Goal: Task Accomplishment & Management: Manage account settings

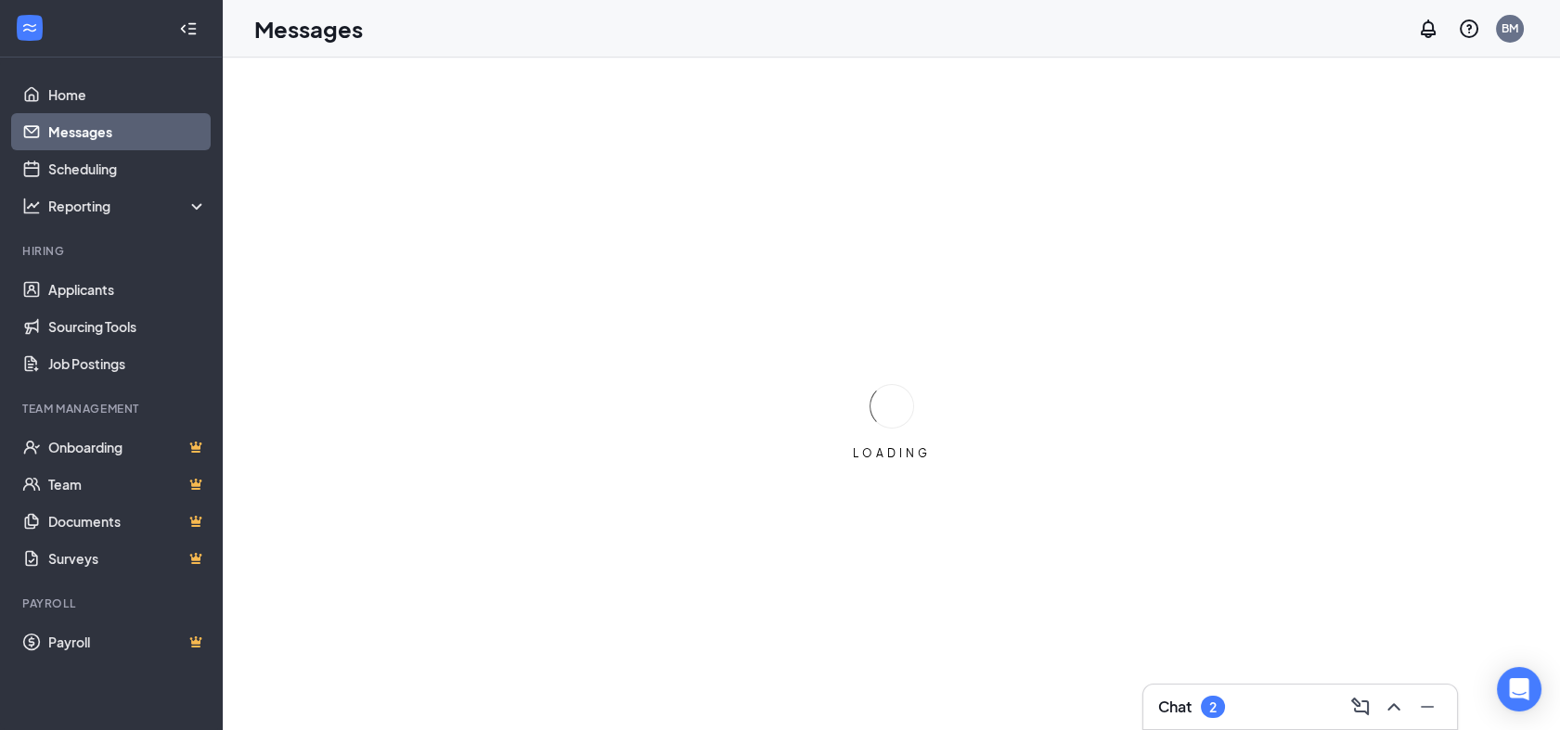
click at [1180, 706] on h3 "Chat" at bounding box center [1174, 707] width 33 height 20
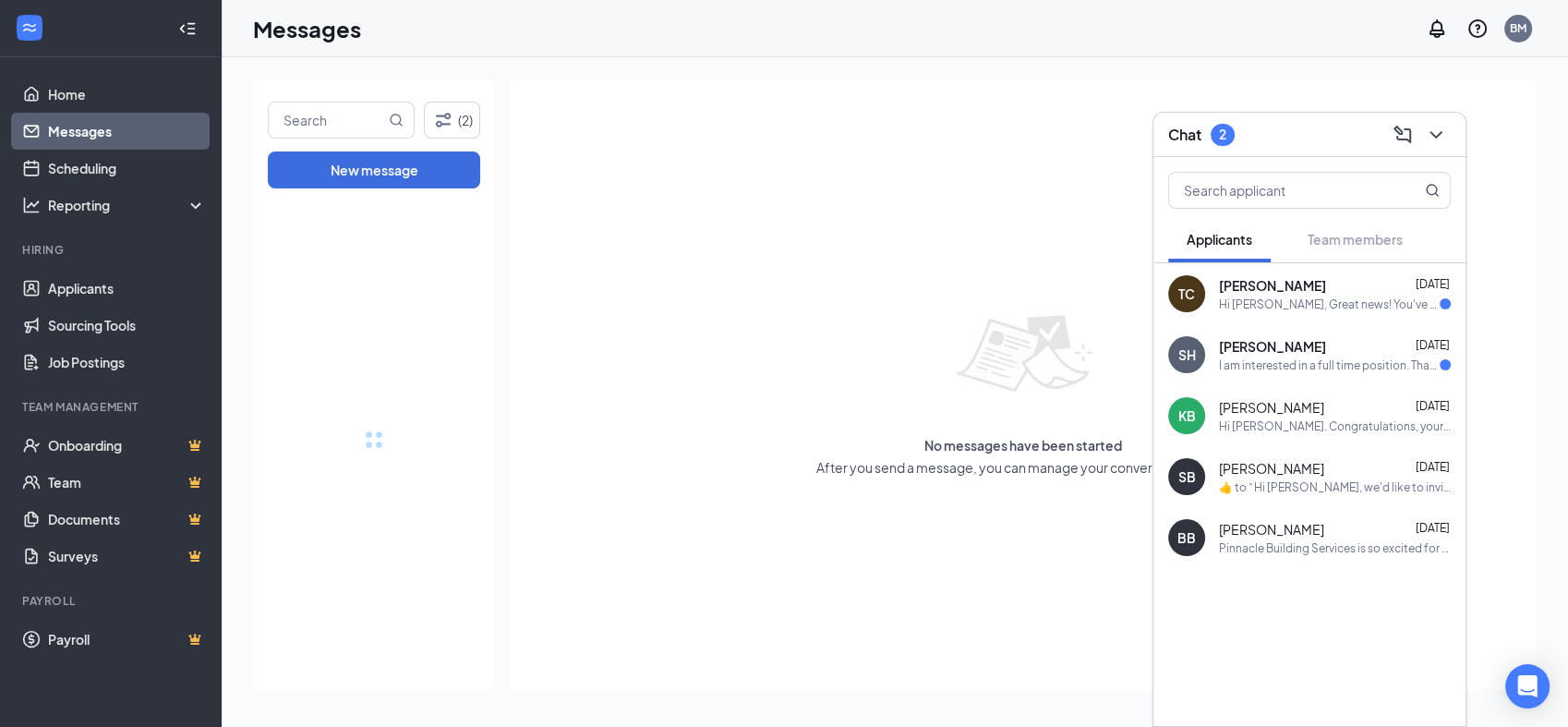
click at [1266, 303] on div "Hi [PERSON_NAME], Great news! You've moved on to the next stage of the applicat…" at bounding box center [1330, 305] width 221 height 16
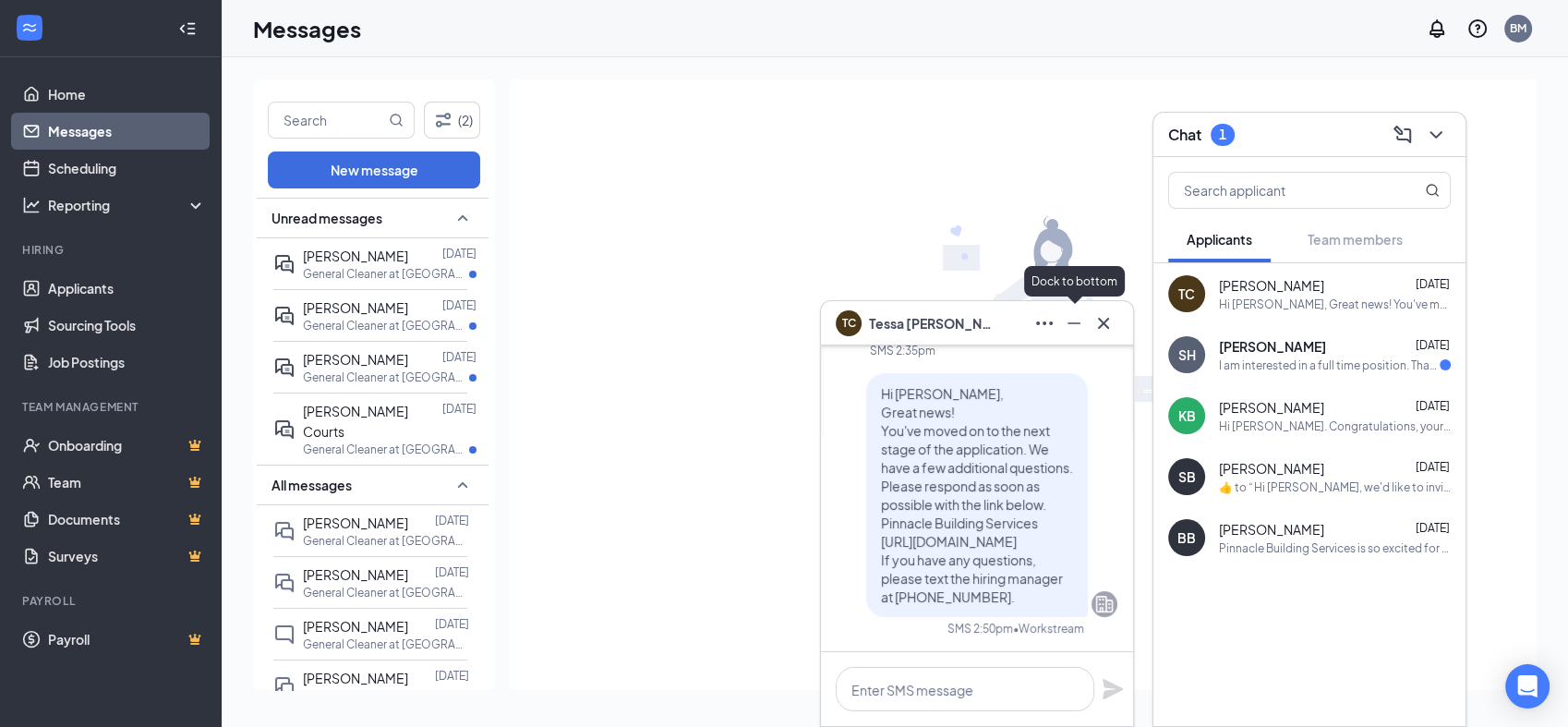
drag, startPoint x: 1072, startPoint y: 331, endPoint x: 1034, endPoint y: 334, distance: 38.1
click at [1066, 332] on icon "Minimize" at bounding box center [1074, 324] width 22 height 22
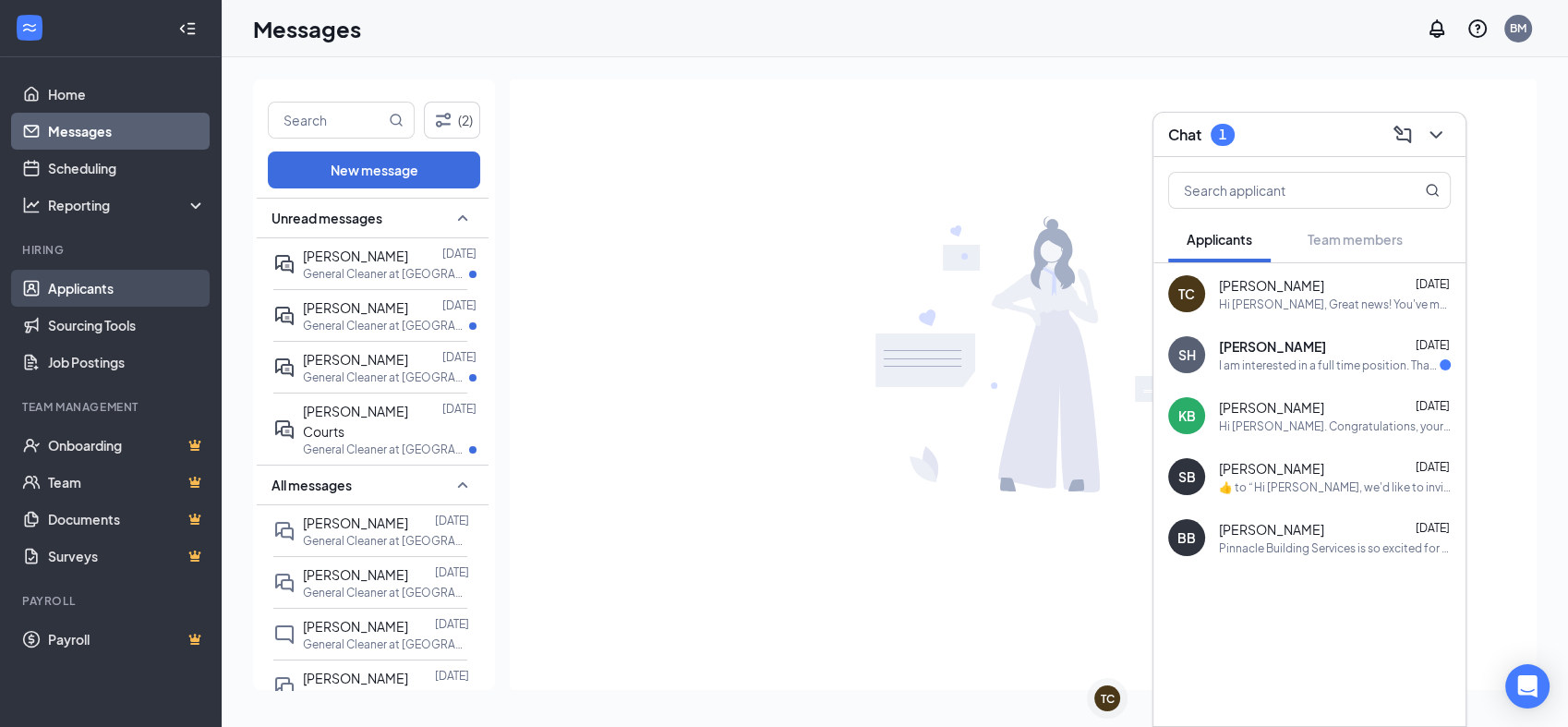
click at [120, 281] on link "Applicants" at bounding box center [126, 288] width 158 height 37
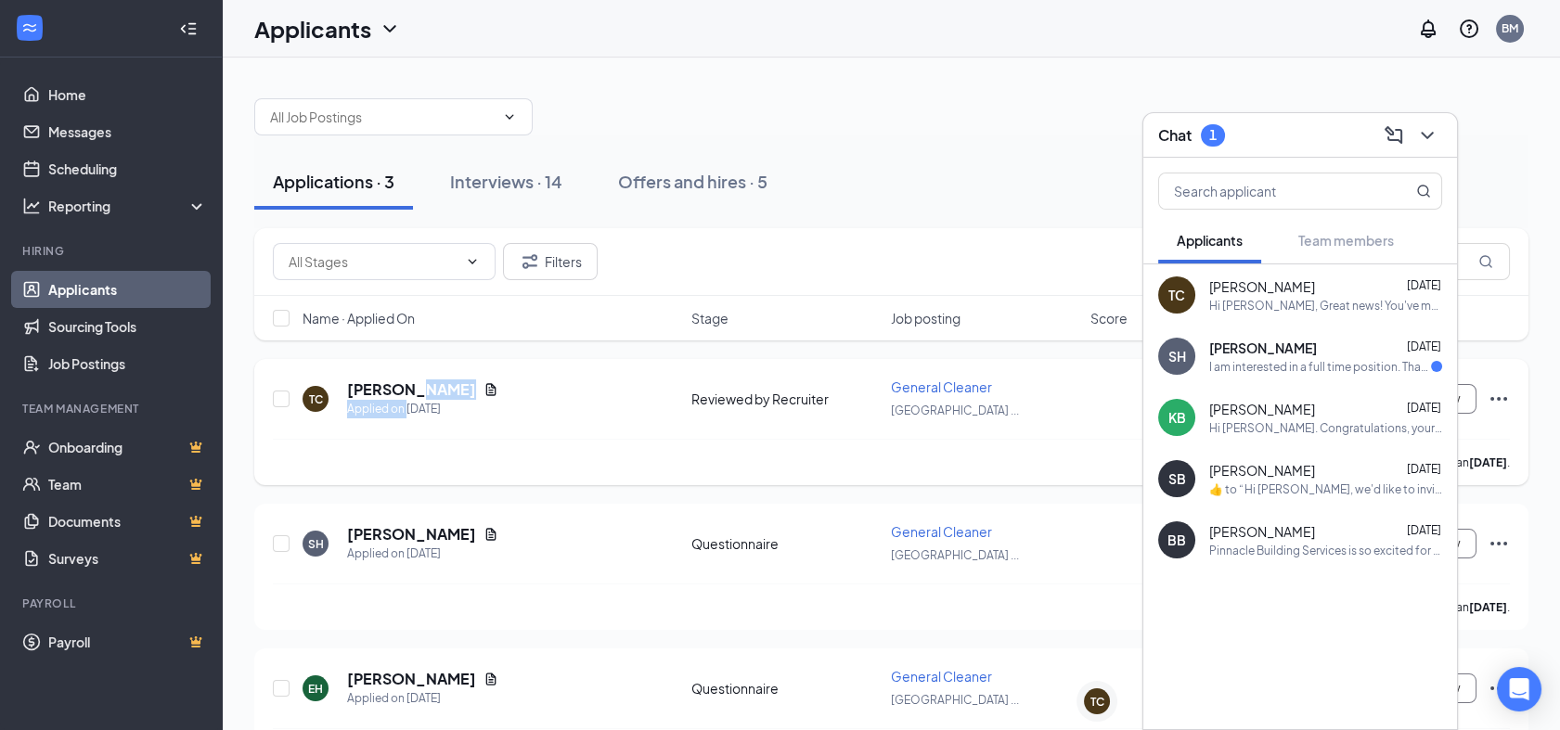
drag, startPoint x: 1436, startPoint y: 134, endPoint x: 406, endPoint y: 398, distance: 1063.2
click at [406, 398] on div "[PERSON_NAME] Applied on [DATE]" at bounding box center [422, 398] width 151 height 39
drag, startPoint x: 406, startPoint y: 398, endPoint x: 304, endPoint y: 395, distance: 102.1
click at [304, 395] on div "TC" at bounding box center [315, 399] width 26 height 26
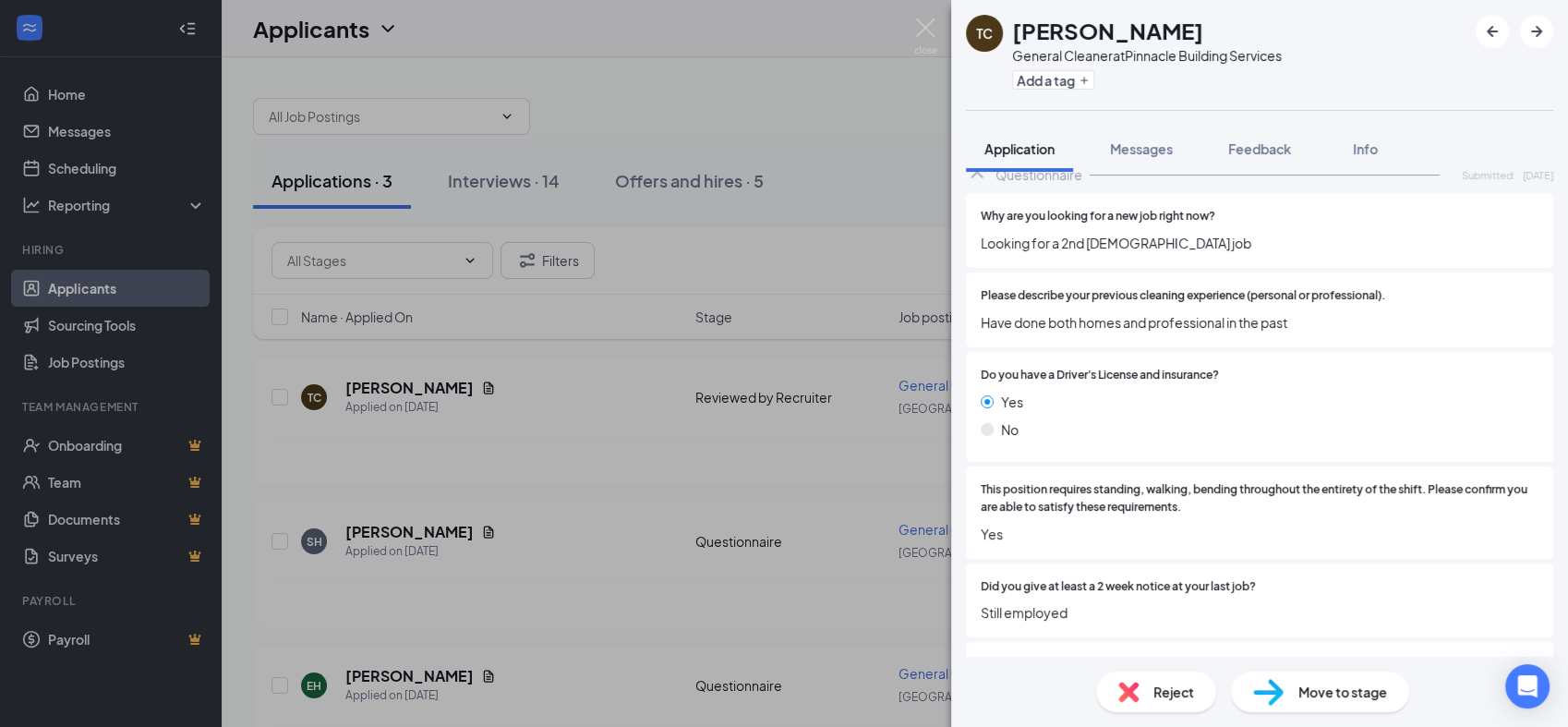
scroll to position [518, 0]
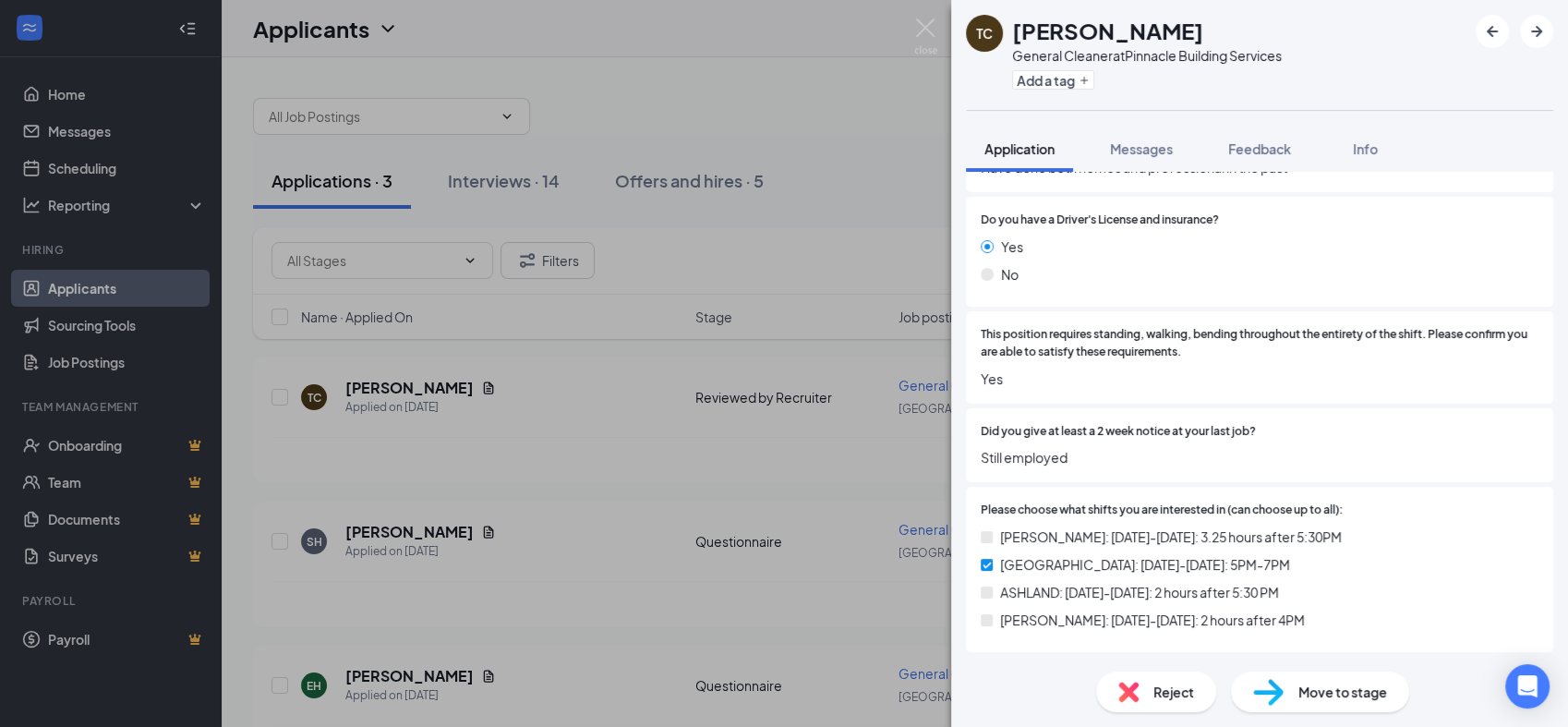
click at [531, 423] on div "TC [PERSON_NAME] General Cleaner at Pinnacle Building Services Add a tag Applic…" at bounding box center [784, 364] width 1568 height 727
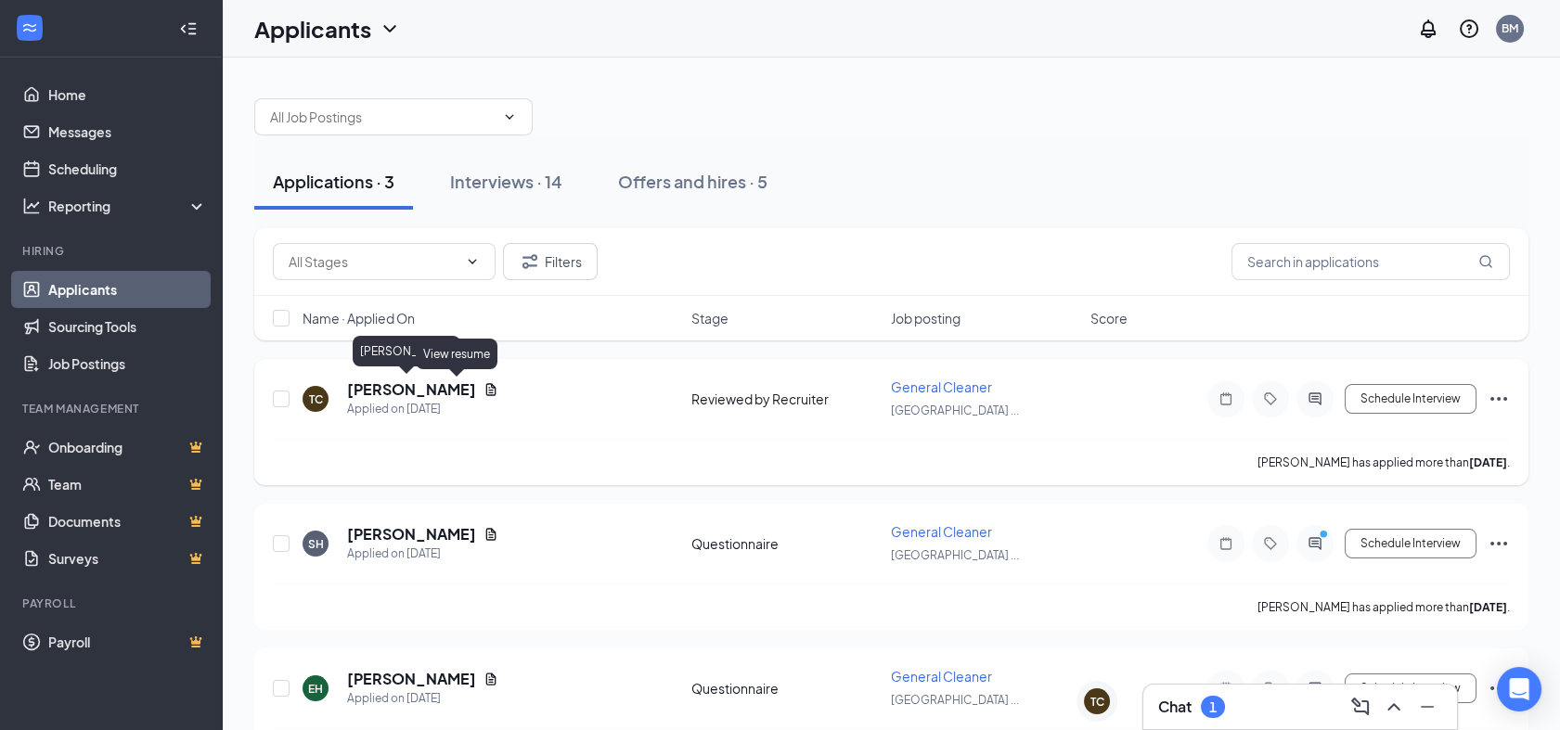
click at [399, 386] on h5 "[PERSON_NAME]" at bounding box center [411, 389] width 129 height 20
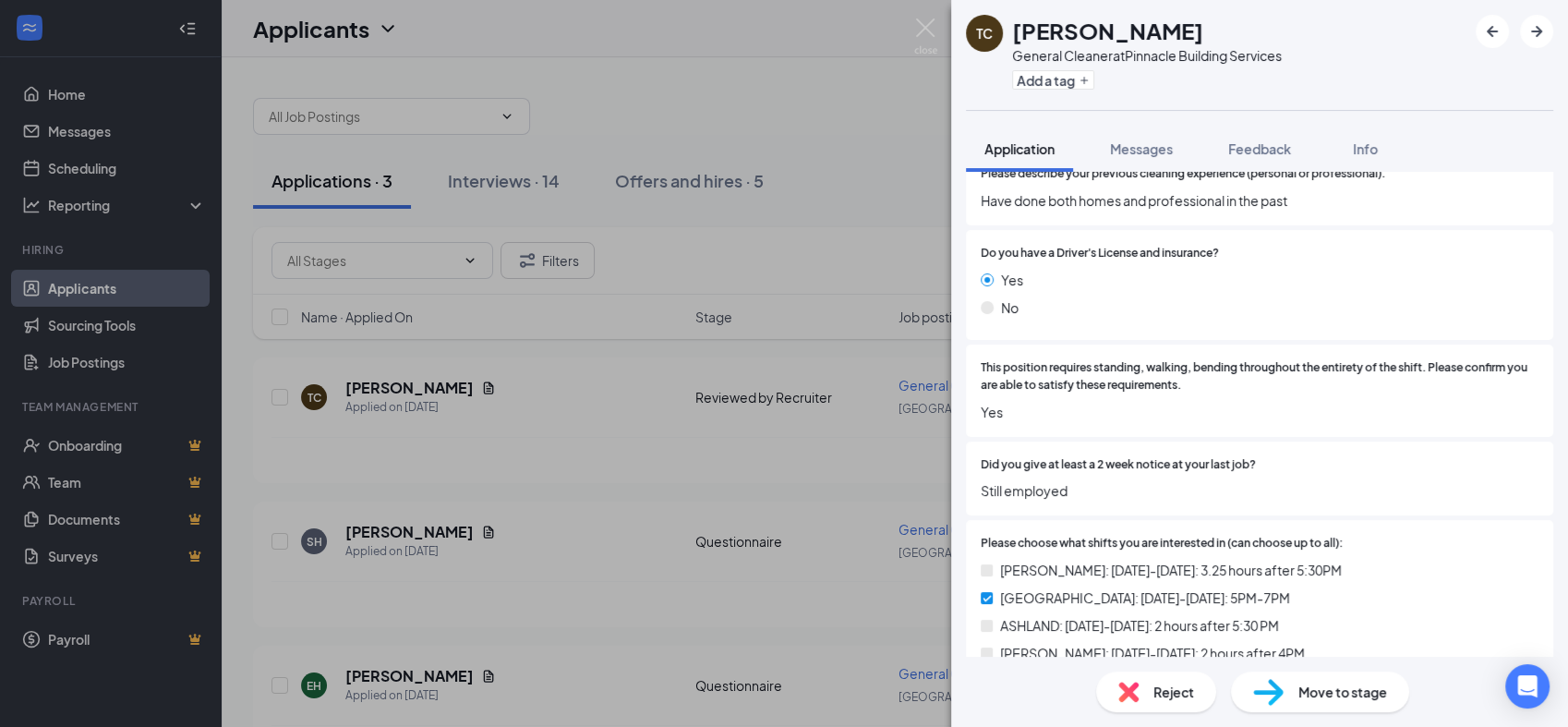
scroll to position [518, 0]
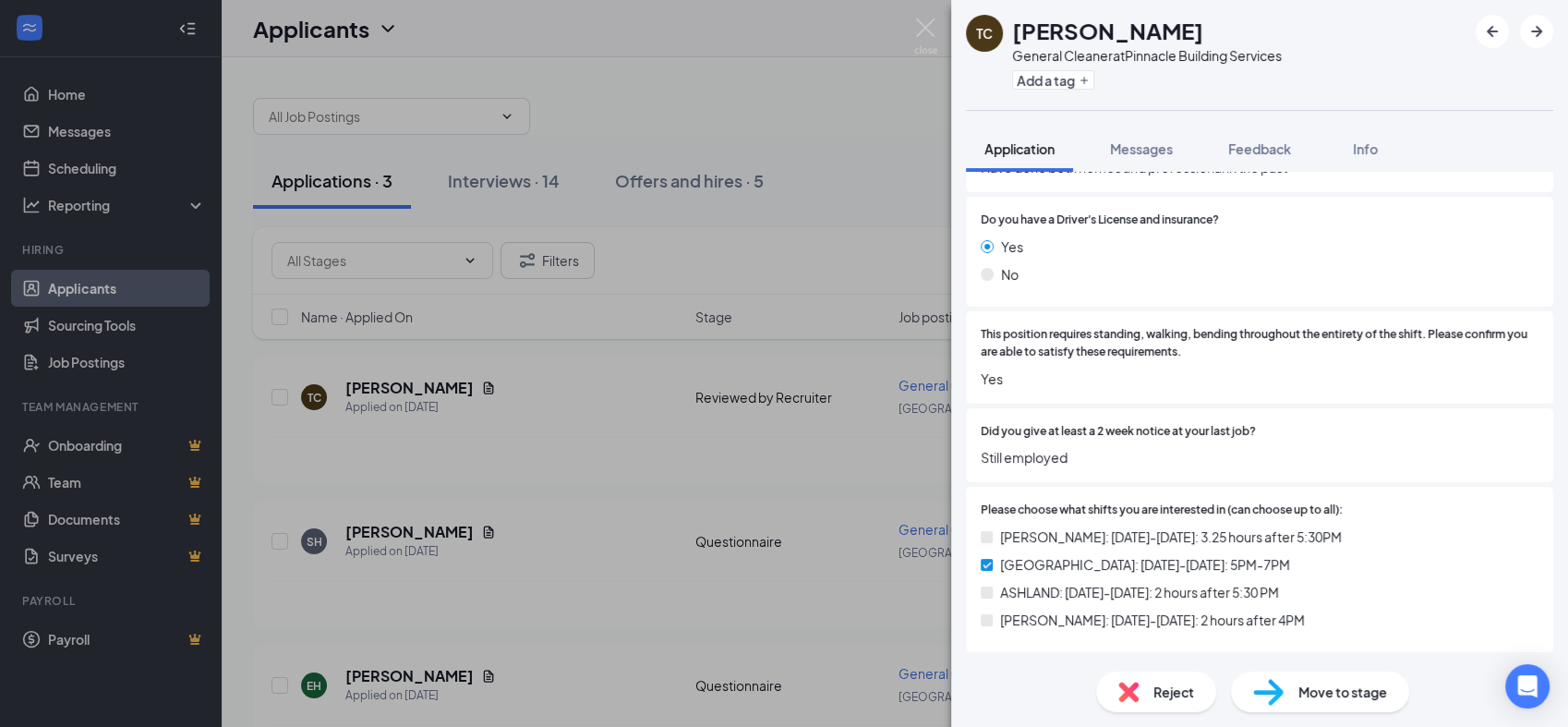
click at [557, 426] on div "TC [PERSON_NAME] General Cleaner at Pinnacle Building Services Add a tag Applic…" at bounding box center [784, 364] width 1568 height 727
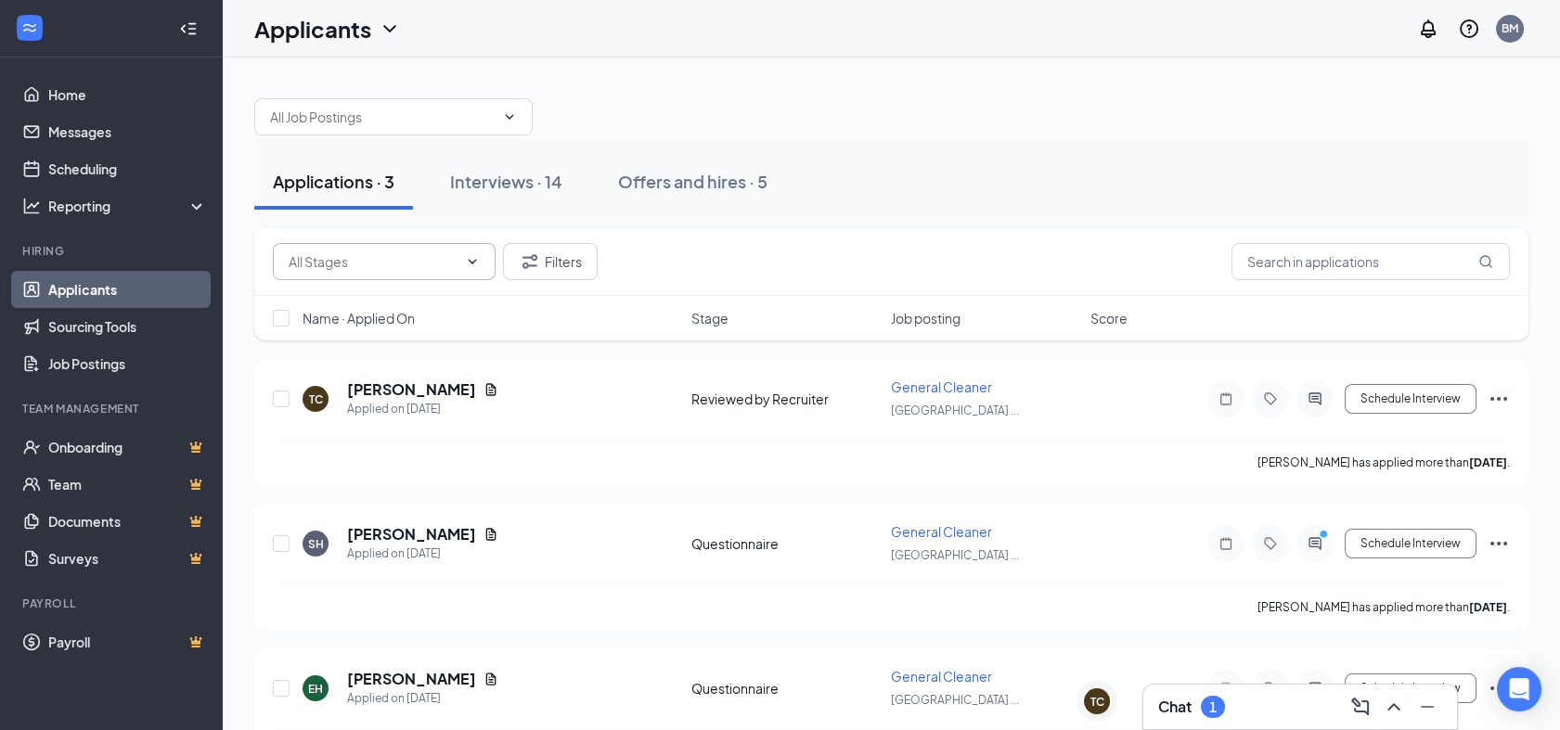
click at [392, 252] on input "text" at bounding box center [373, 261] width 169 height 20
click at [396, 101] on span at bounding box center [393, 116] width 278 height 37
click at [398, 122] on input "text" at bounding box center [382, 117] width 225 height 20
click at [405, 181] on div "General Cleaner (Pinnacle Building Services)" at bounding box center [408, 161] width 249 height 41
type input "General Cleaner (Pinnacle Building Services)"
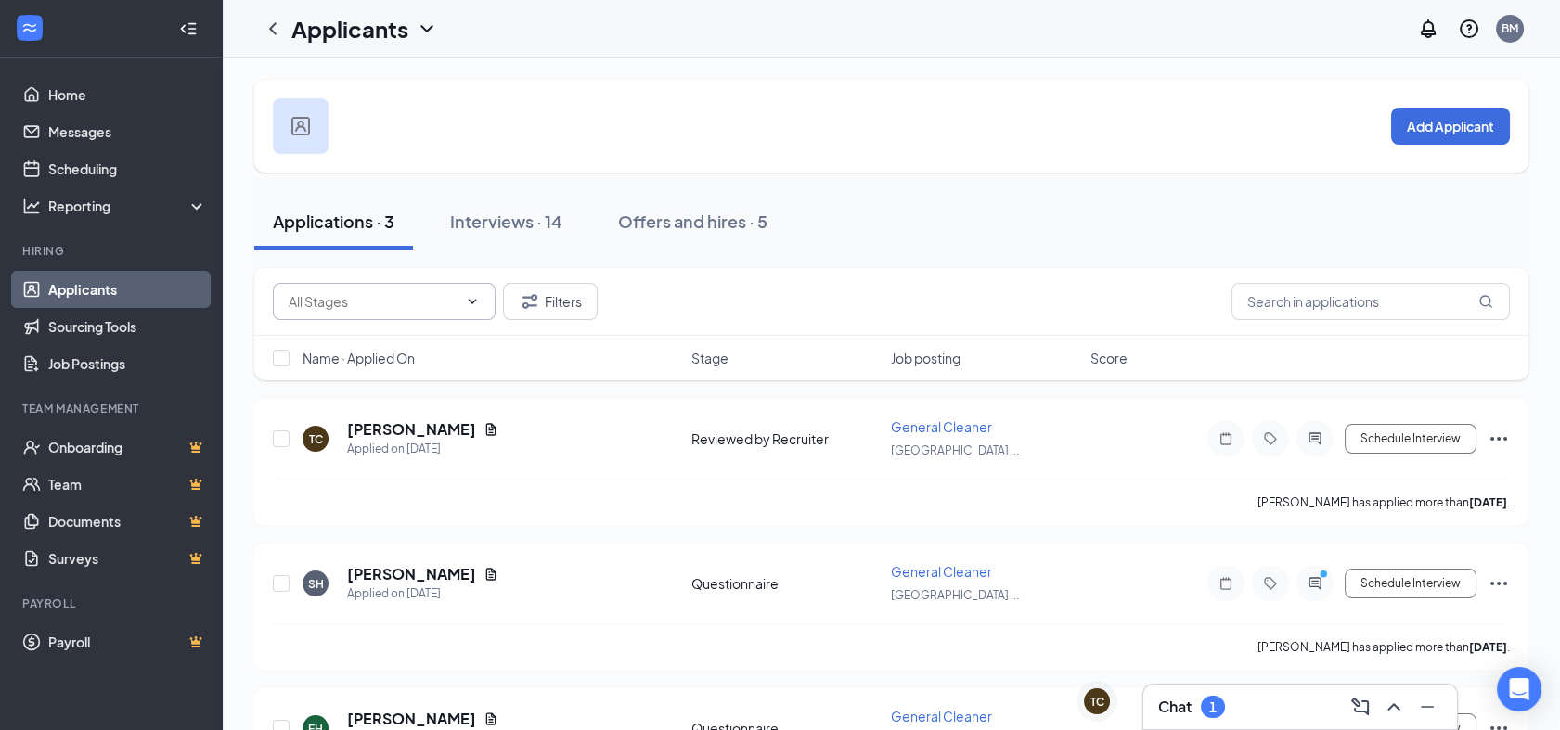
click at [416, 302] on input "text" at bounding box center [373, 301] width 169 height 20
click at [414, 386] on div "Reviewed by Recruiter (1)" at bounding box center [379, 379] width 154 height 20
type input "Reviewed by Recruiter (1)"
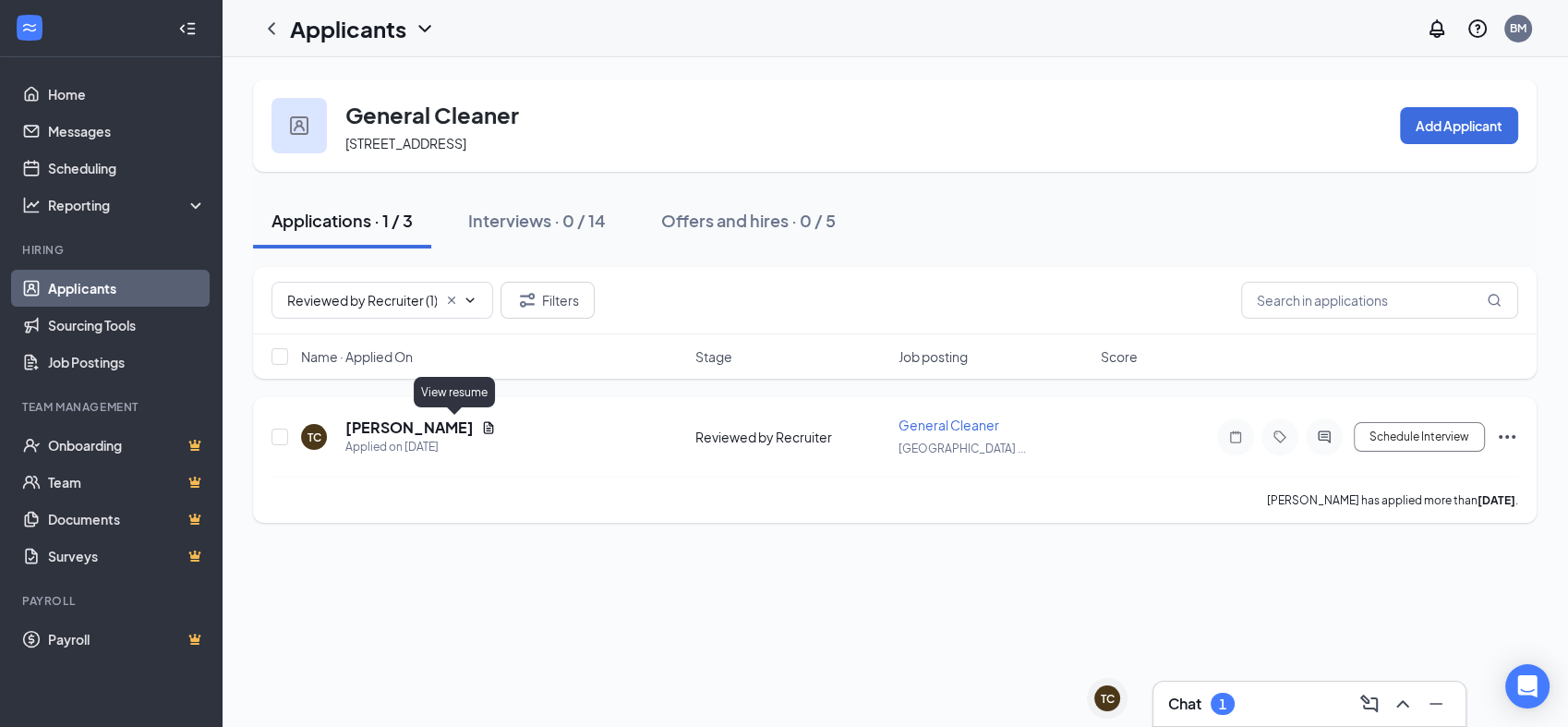
click at [481, 422] on icon "Document" at bounding box center [488, 427] width 15 height 15
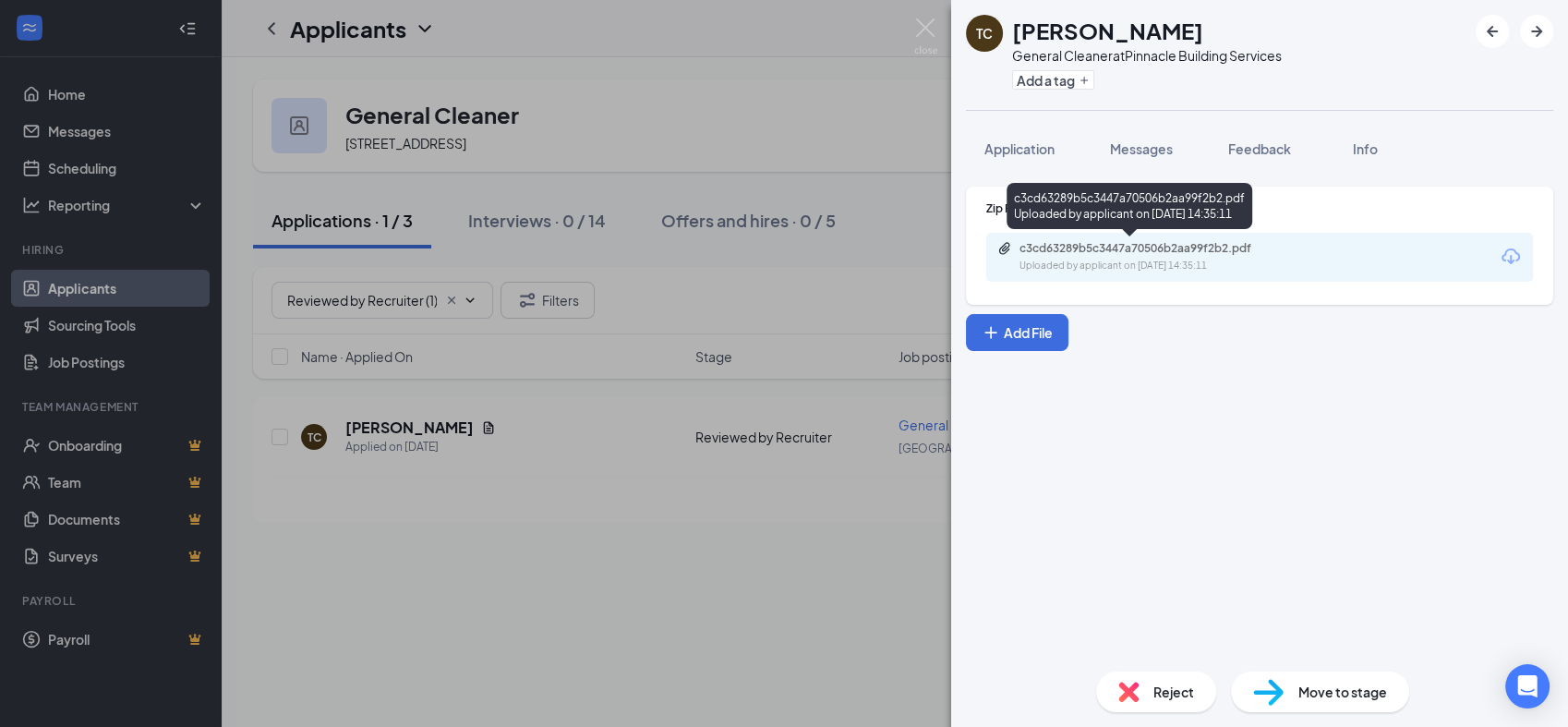
click at [1185, 251] on div "c3cd63289b5c3447a70506b2aa99f2b2.pdf" at bounding box center [1149, 248] width 259 height 15
click at [914, 42] on img at bounding box center [925, 37] width 23 height 36
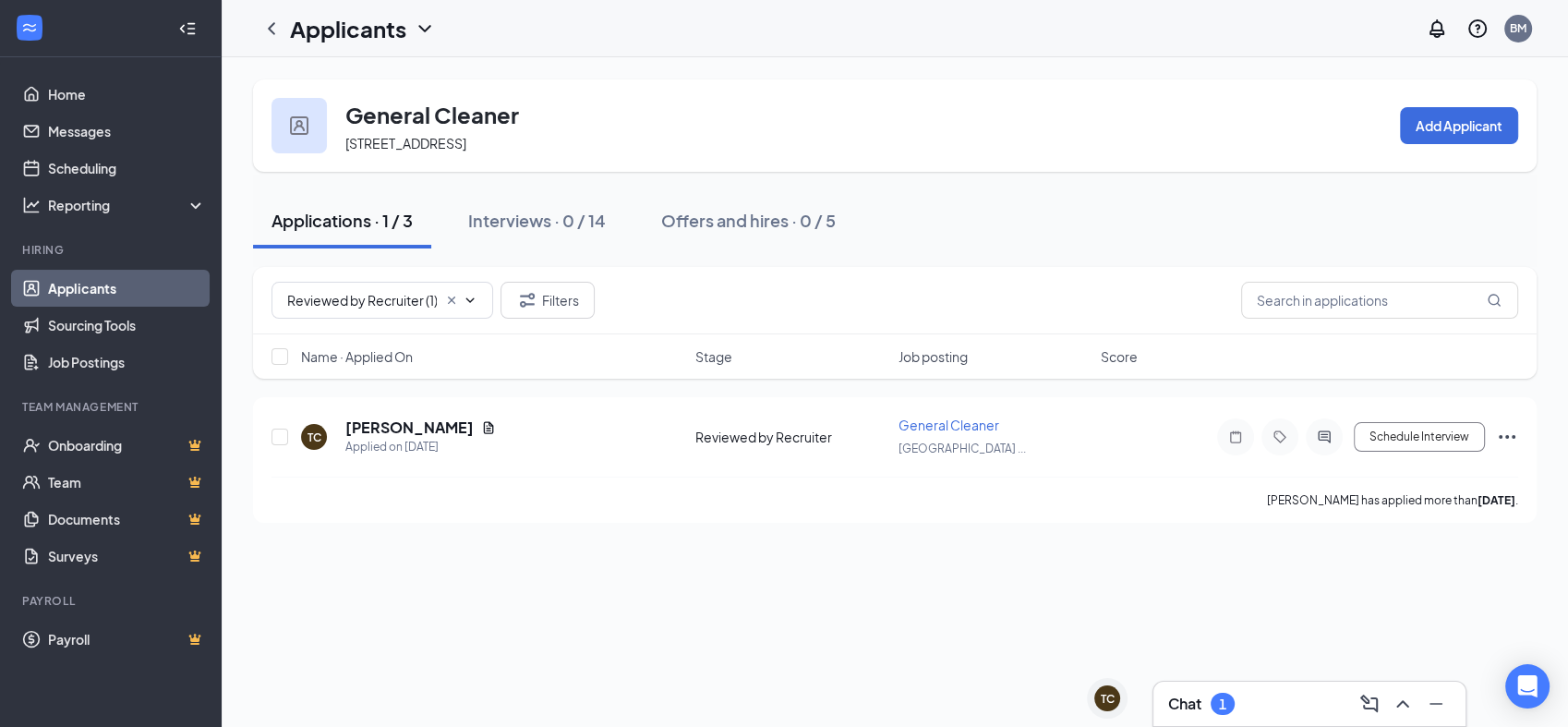
click at [1210, 697] on div "Chat 1" at bounding box center [1202, 704] width 67 height 22
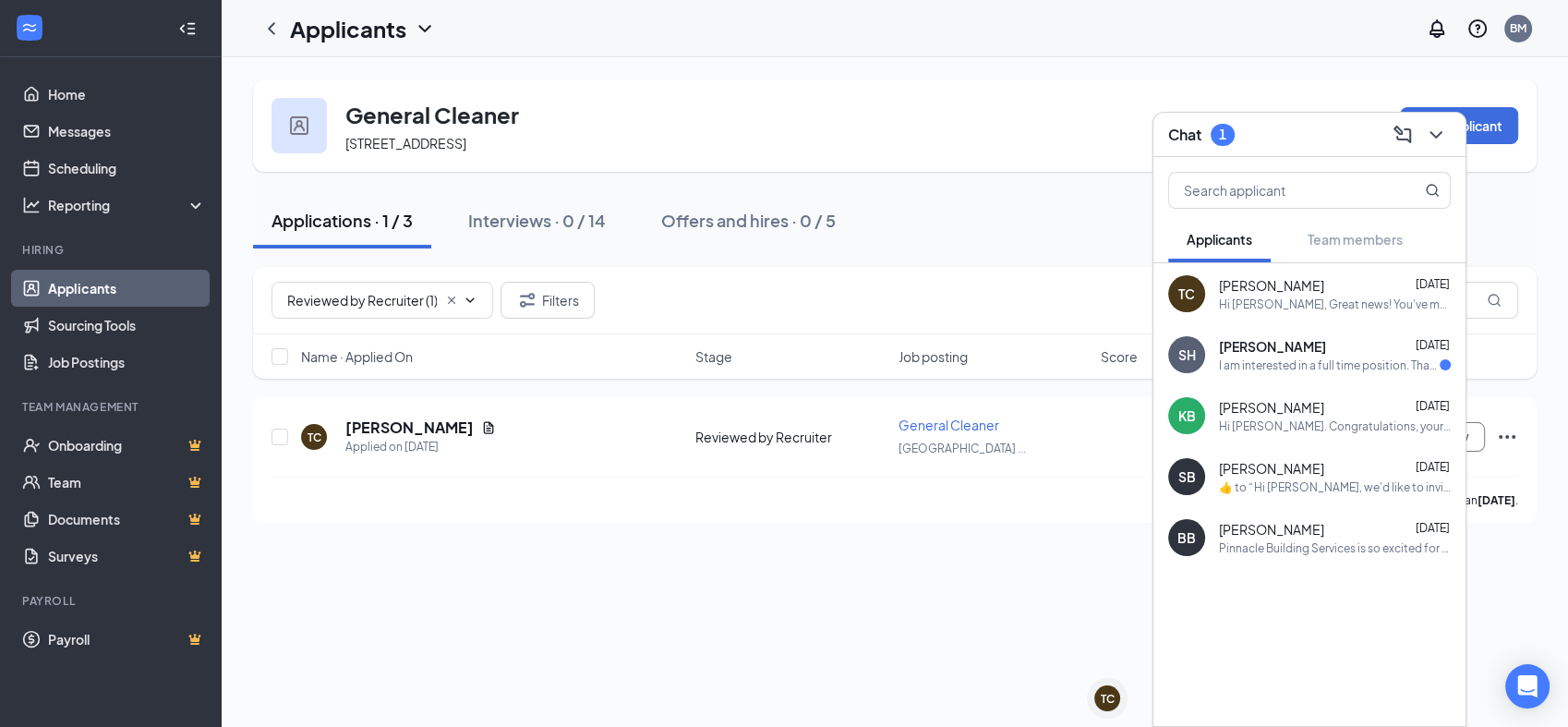
click at [1311, 367] on div "I am interested in a full time position. Thank you for your interest in me." at bounding box center [1330, 365] width 221 height 16
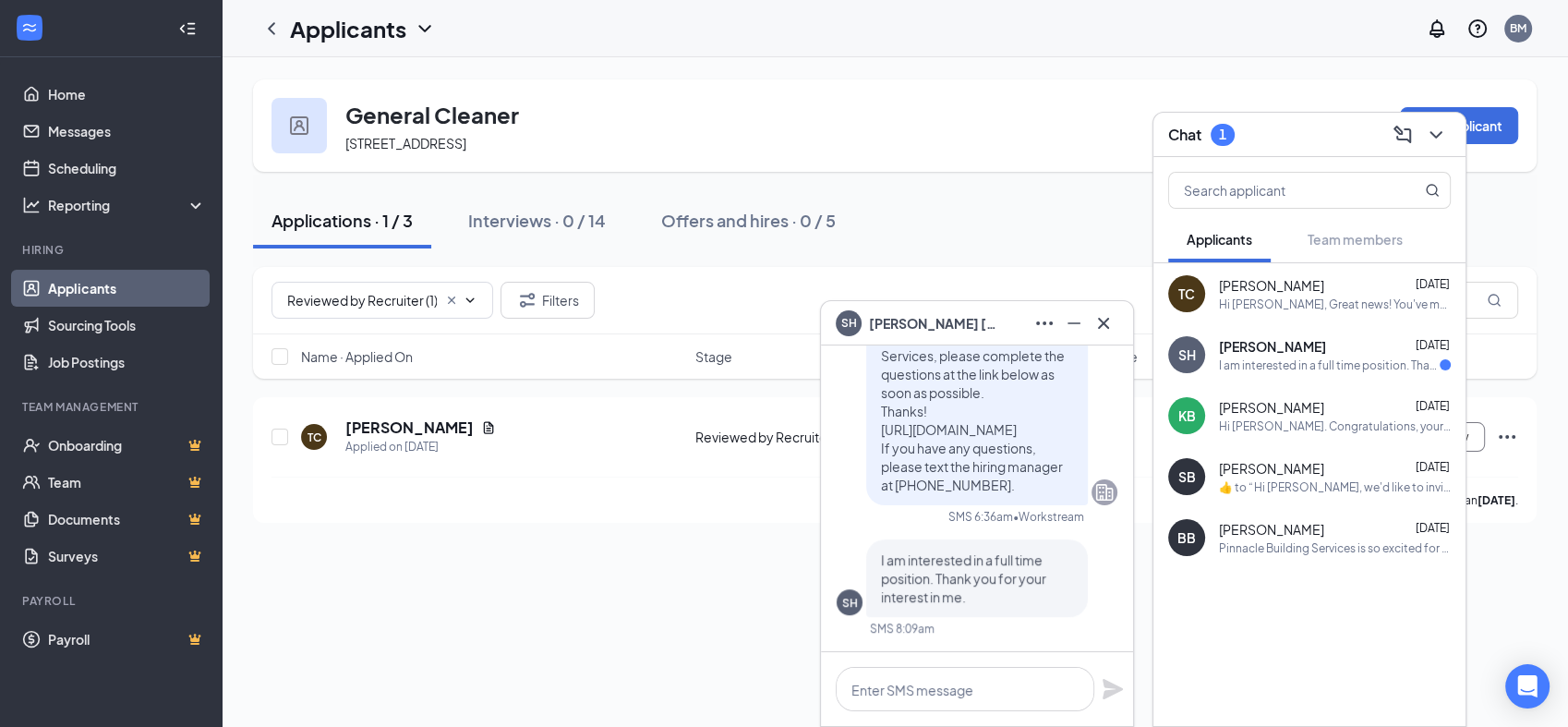
click at [671, 573] on div "General Cleaner [STREET_ADDRESS] Add Applicant Applications · 1 / 3 Interviews …" at bounding box center [895, 392] width 1347 height 670
click at [1074, 327] on icon "Minimize" at bounding box center [1074, 324] width 22 height 22
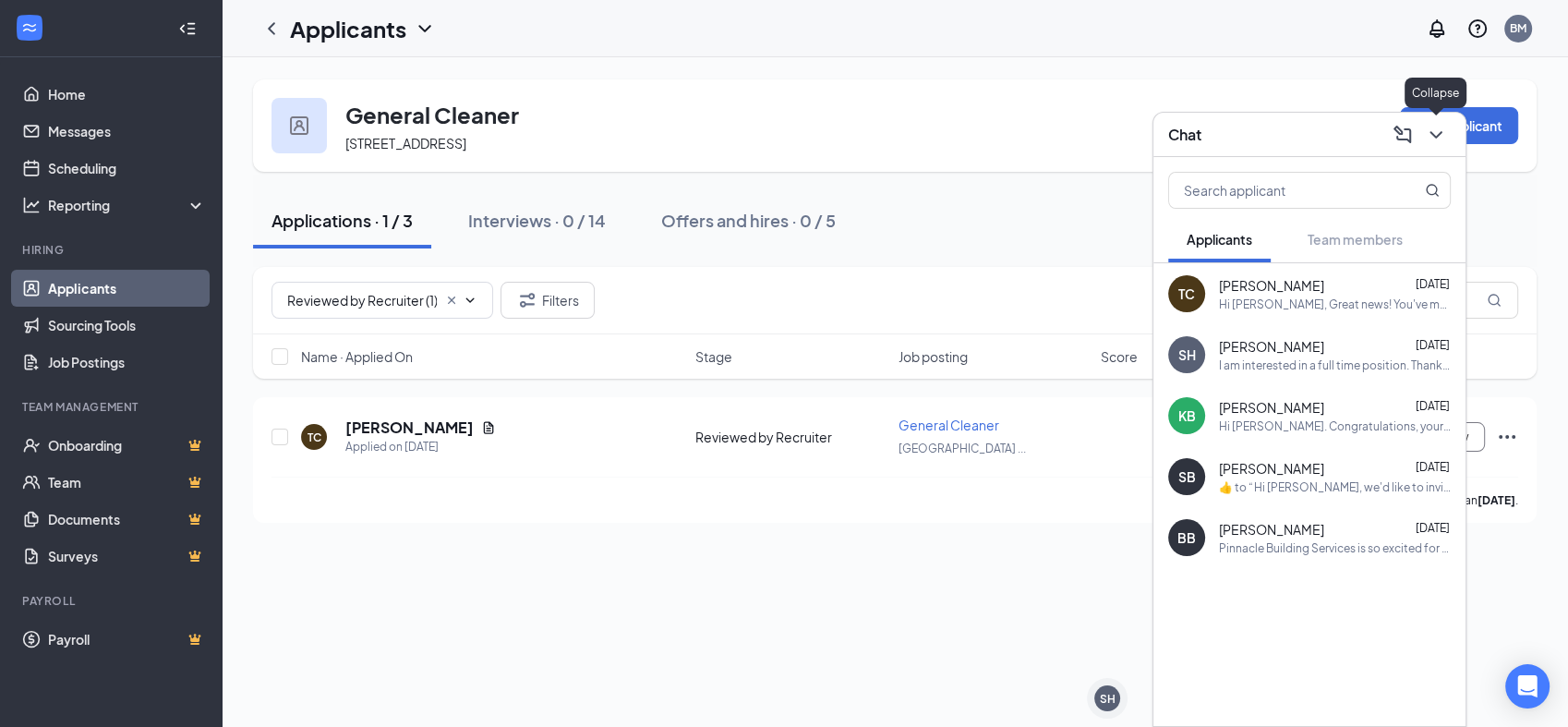
click at [1443, 144] on icon "ChevronDown" at bounding box center [1437, 134] width 22 height 22
